Goal: Task Accomplishment & Management: Use online tool/utility

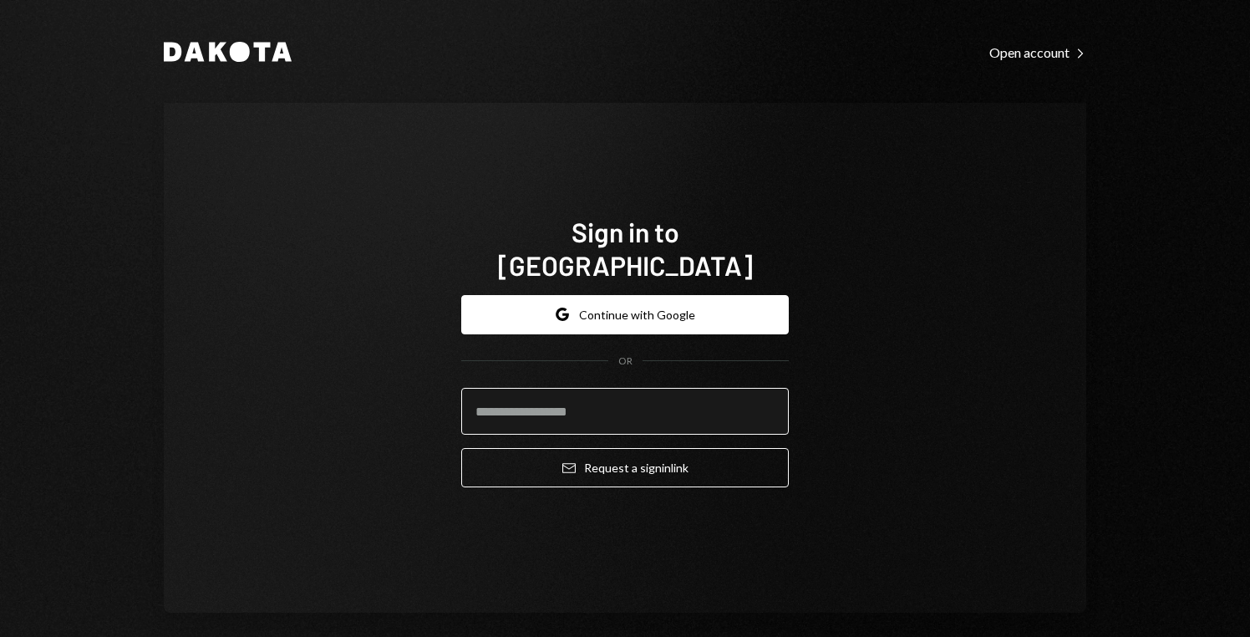
click at [631, 388] on input "email" at bounding box center [625, 411] width 328 height 47
type input "**********"
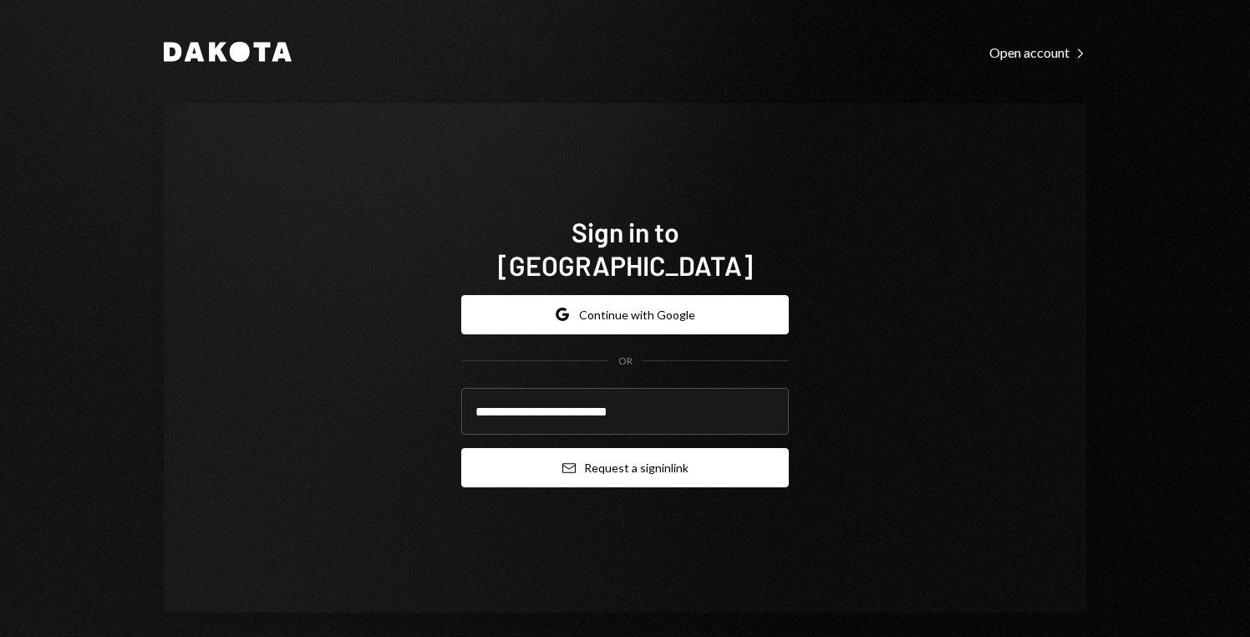
click at [633, 450] on button "Email Request a sign in link" at bounding box center [625, 467] width 328 height 39
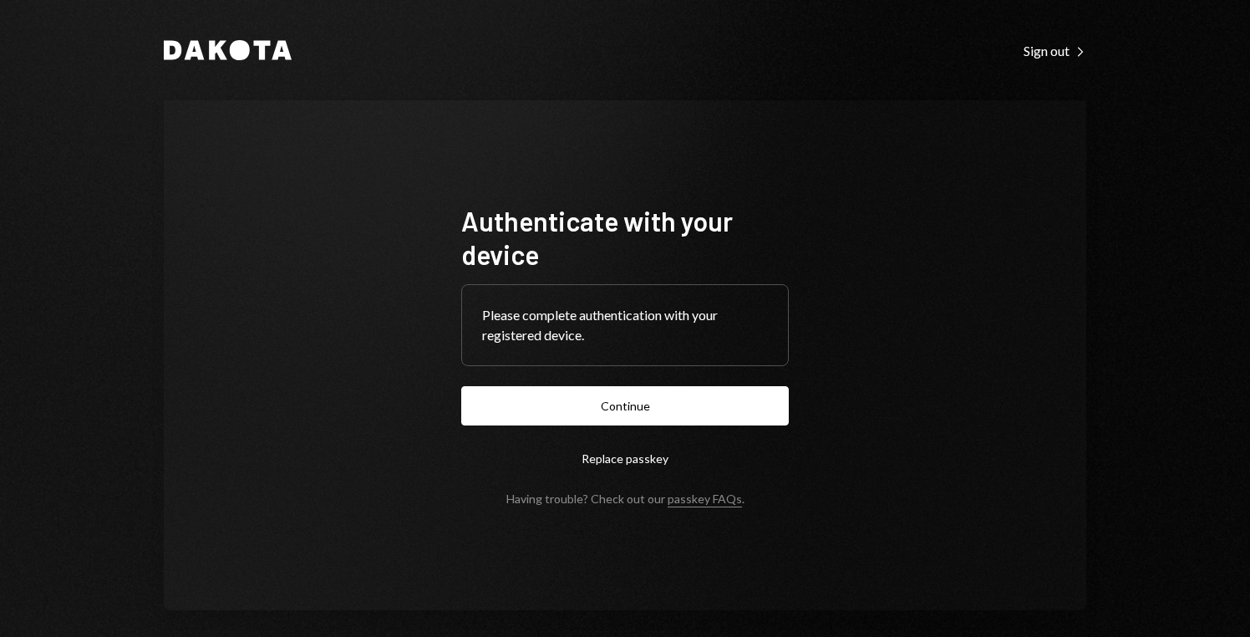
click at [580, 381] on form "Authenticate with your device Please complete authentication with your register…" at bounding box center [625, 355] width 328 height 302
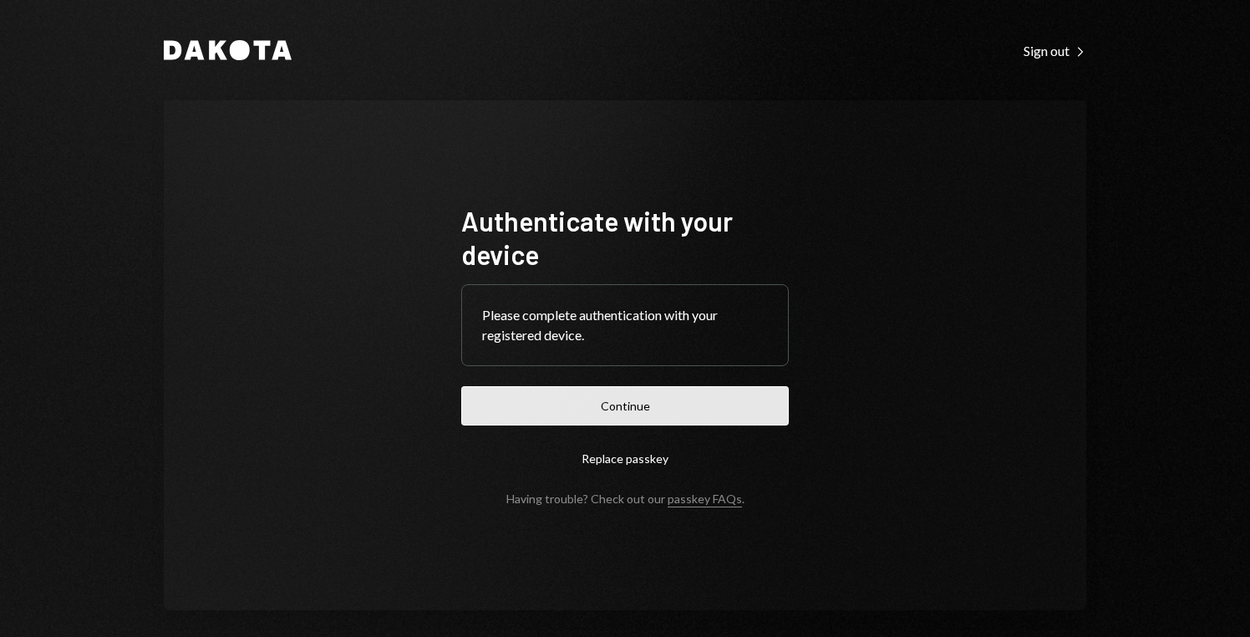
click at [587, 405] on button "Continue" at bounding box center [625, 405] width 328 height 39
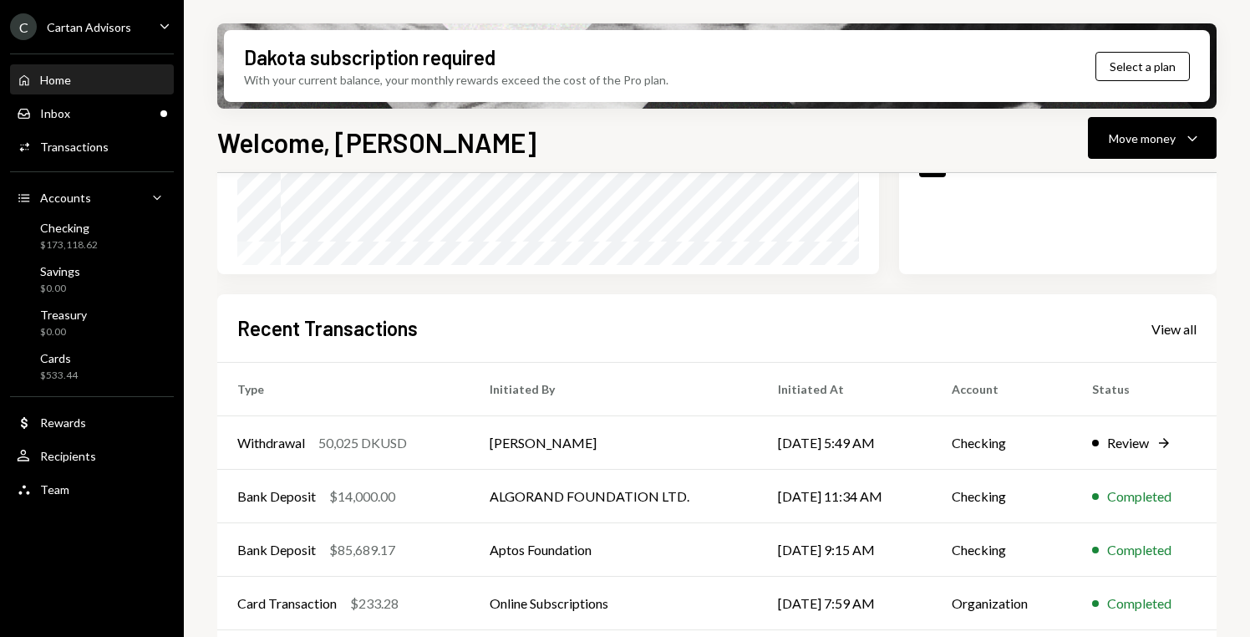
scroll to position [326, 0]
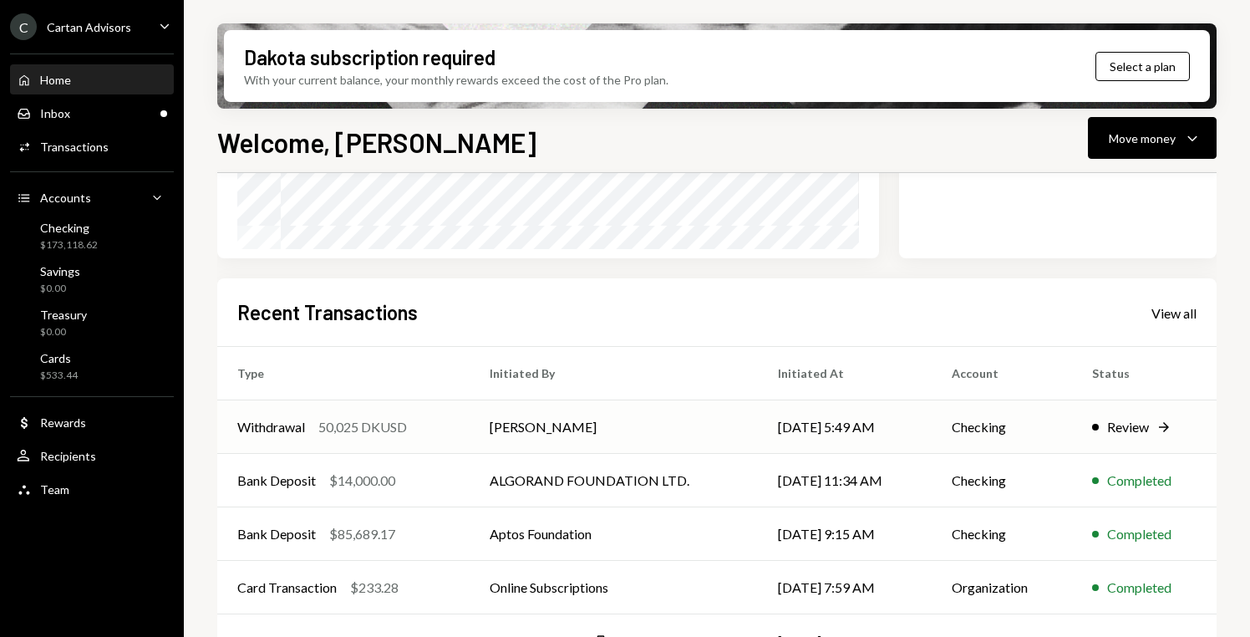
click at [1107, 420] on div "Review Right Arrow" at bounding box center [1145, 427] width 104 height 20
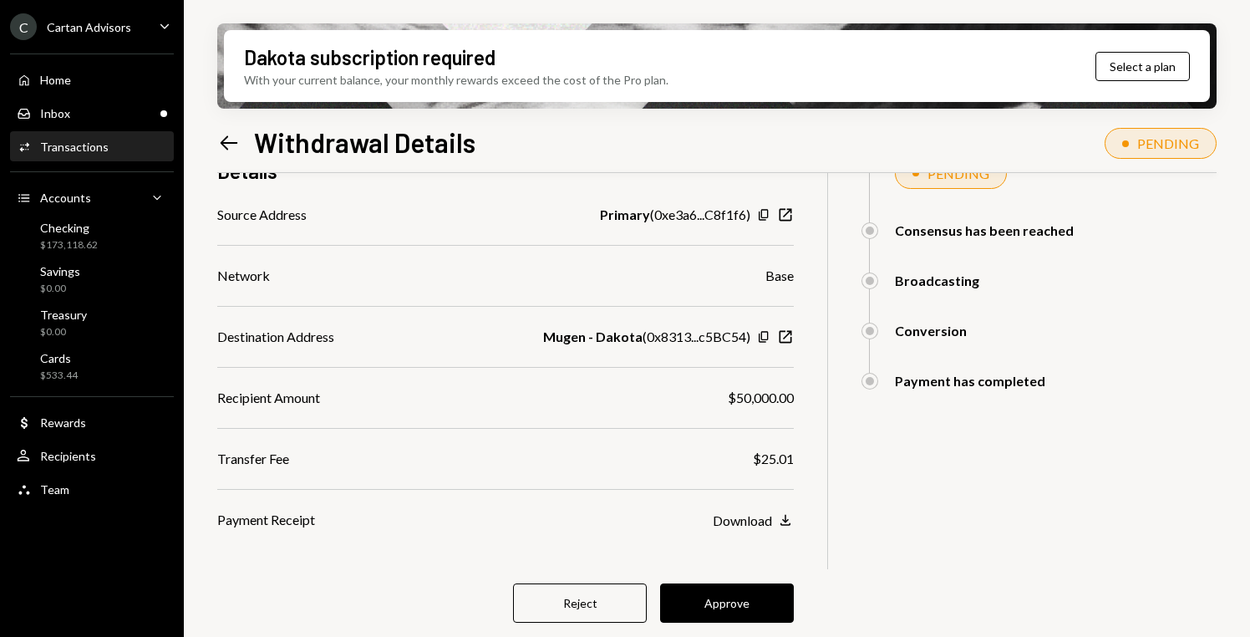
scroll to position [239, 0]
click at [730, 594] on button "Approve" at bounding box center [727, 604] width 134 height 39
